Goal: Check status: Check status

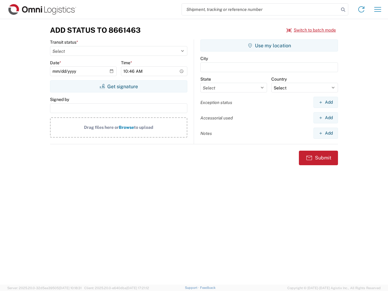
click at [260, 9] on input "search" at bounding box center [260, 10] width 157 height 12
click at [343, 10] on icon at bounding box center [343, 9] width 8 height 8
click at [361, 9] on icon at bounding box center [361, 10] width 10 height 10
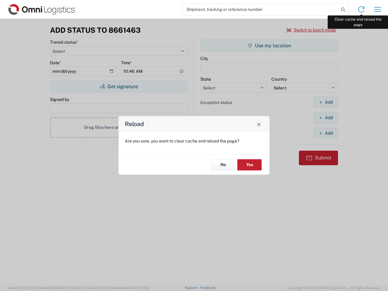
click at [377, 9] on div "Reload Are you sure, you want to clear cache and reload the page? No Yes" at bounding box center [194, 145] width 388 height 291
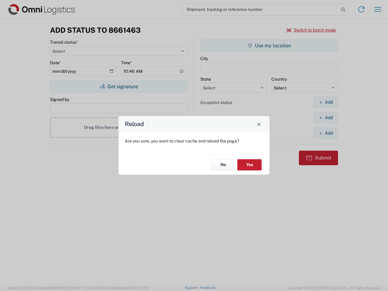
click at [311, 30] on div "Reload Are you sure, you want to clear cache and reload the page? No Yes" at bounding box center [194, 145] width 388 height 291
click at [118, 86] on div "Reload Are you sure, you want to clear cache and reload the page? No Yes" at bounding box center [194, 145] width 388 height 291
click at [269, 45] on div "Reload Are you sure, you want to clear cache and reload the page? No Yes" at bounding box center [194, 145] width 388 height 291
click at [325, 102] on div "Reload Are you sure, you want to clear cache and reload the page? No Yes" at bounding box center [194, 145] width 388 height 291
click at [325, 118] on div "Reload Are you sure, you want to clear cache and reload the page? No Yes" at bounding box center [194, 145] width 388 height 291
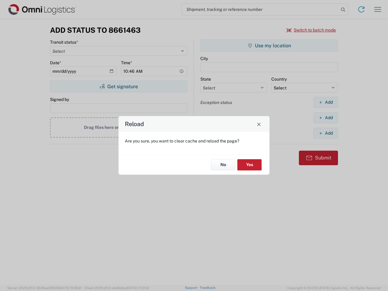
click at [325, 133] on div "Reload Are you sure, you want to clear cache and reload the page? No Yes" at bounding box center [194, 145] width 388 height 291
